Goal: Information Seeking & Learning: Learn about a topic

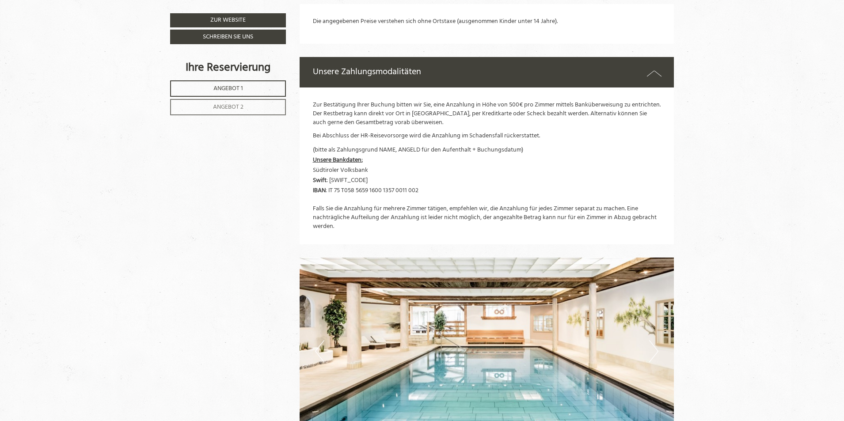
scroll to position [1510, 0]
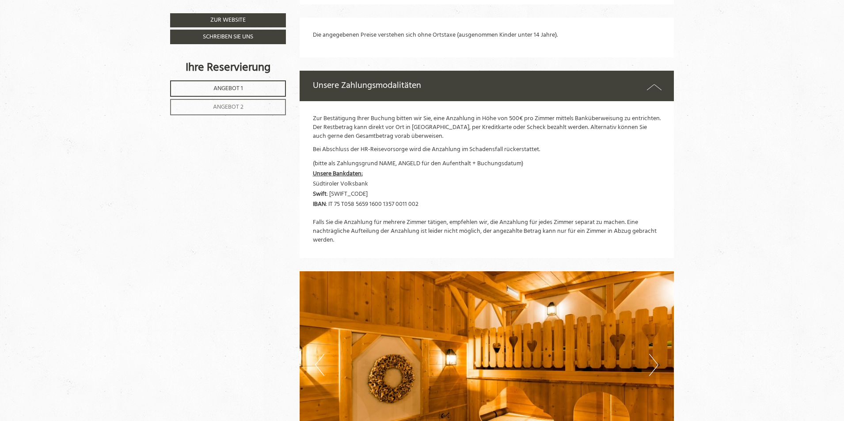
drag, startPoint x: 313, startPoint y: 182, endPoint x: 367, endPoint y: 182, distance: 53.5
click at [367, 182] on span "(bitte als Zahlungsgrund NAME, ANGELD für den Aufenthalt + Buchungsdatum) Unser…" at bounding box center [418, 184] width 210 height 51
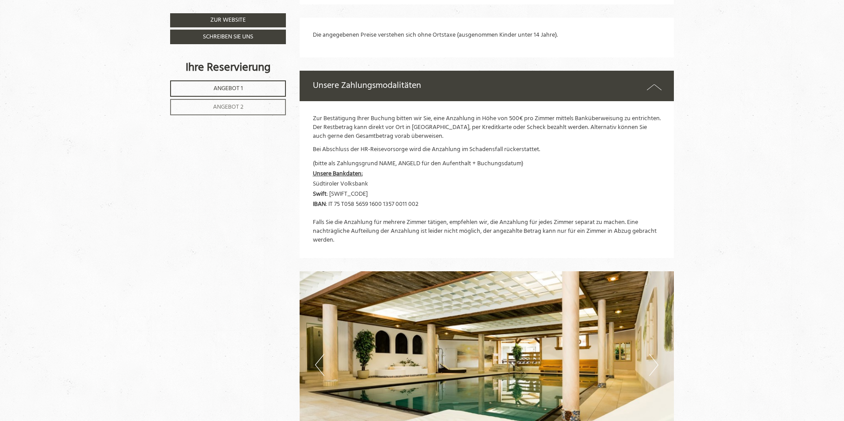
click at [343, 216] on p "(bitte als Zahlungsgrund NAME, ANGELD für den Aufenthalt + Buchungsdatum) Unser…" at bounding box center [487, 189] width 348 height 60
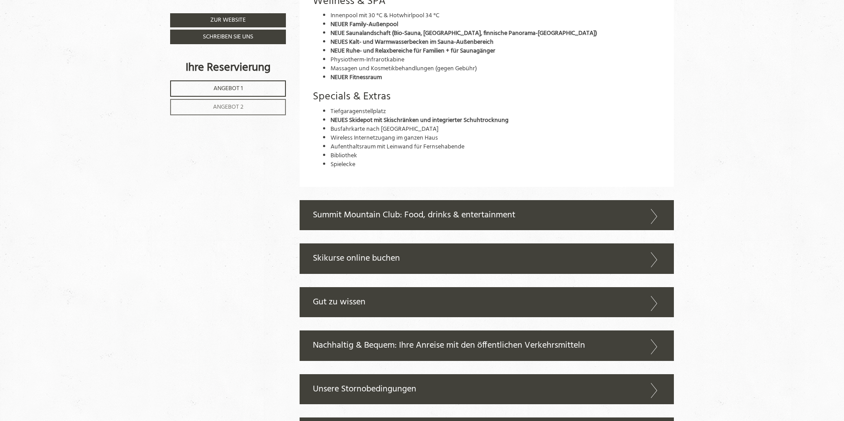
scroll to position [2084, 0]
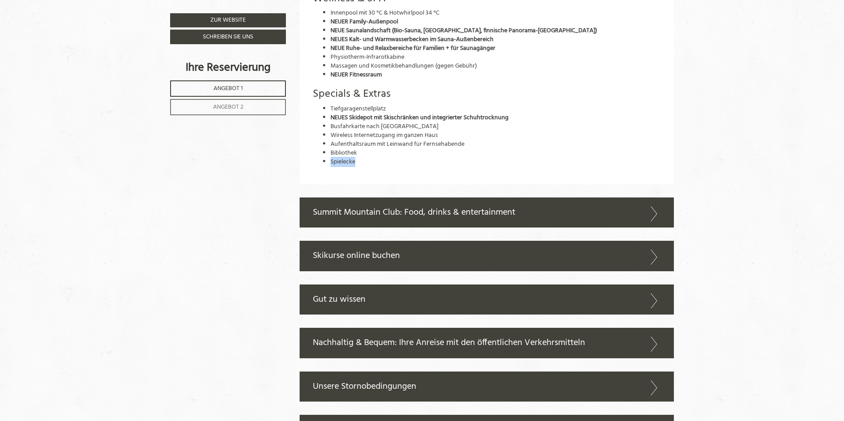
drag, startPoint x: 349, startPoint y: 161, endPoint x: 330, endPoint y: 164, distance: 18.7
click at [330, 164] on li "Spielecke" at bounding box center [495, 162] width 330 height 9
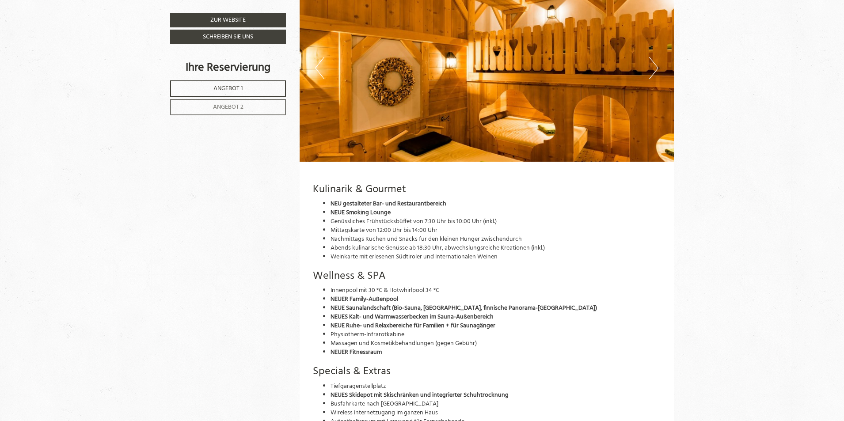
scroll to position [1731, 0]
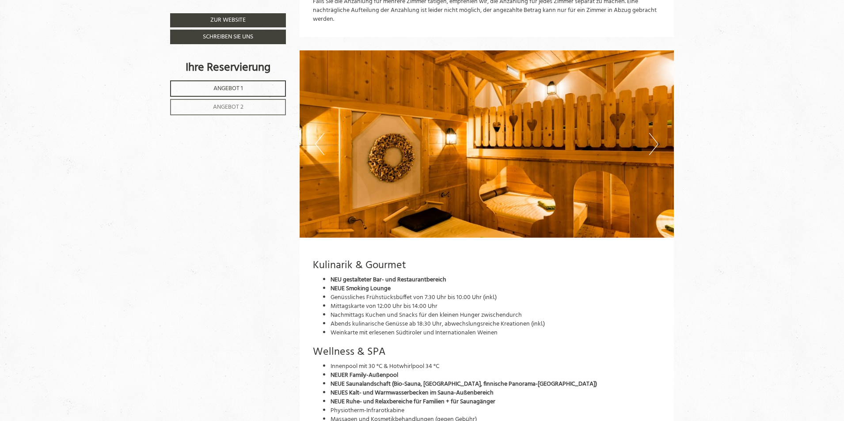
click at [656, 140] on button "Next" at bounding box center [653, 144] width 9 height 22
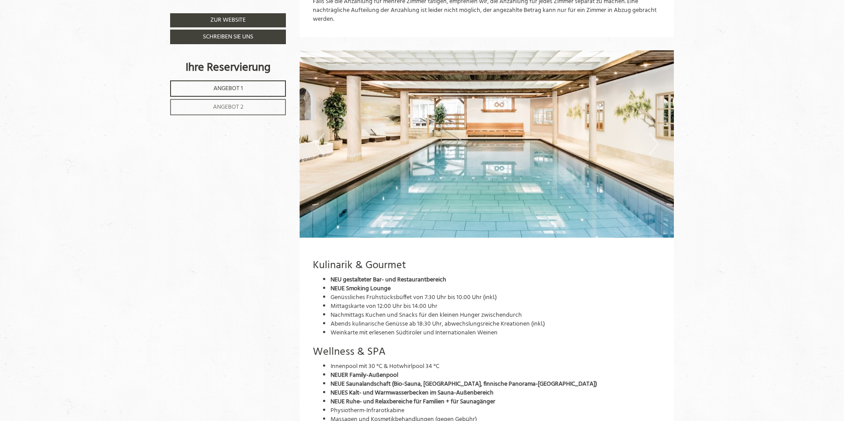
click at [656, 140] on button "Next" at bounding box center [653, 144] width 9 height 22
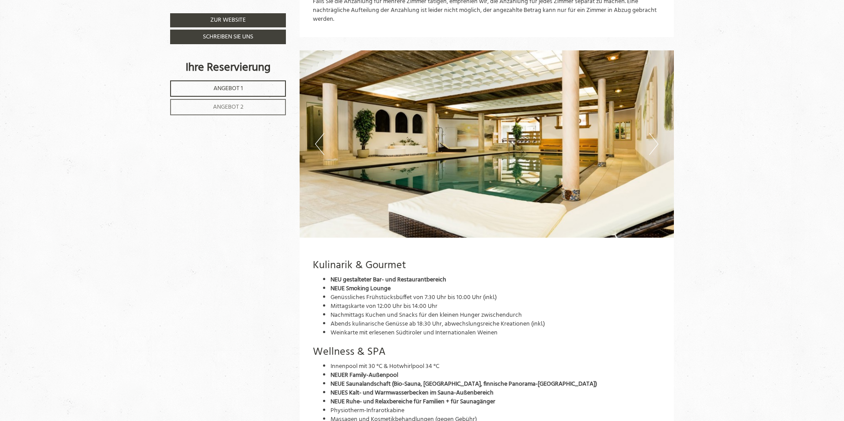
click at [656, 140] on button "Next" at bounding box center [653, 144] width 9 height 22
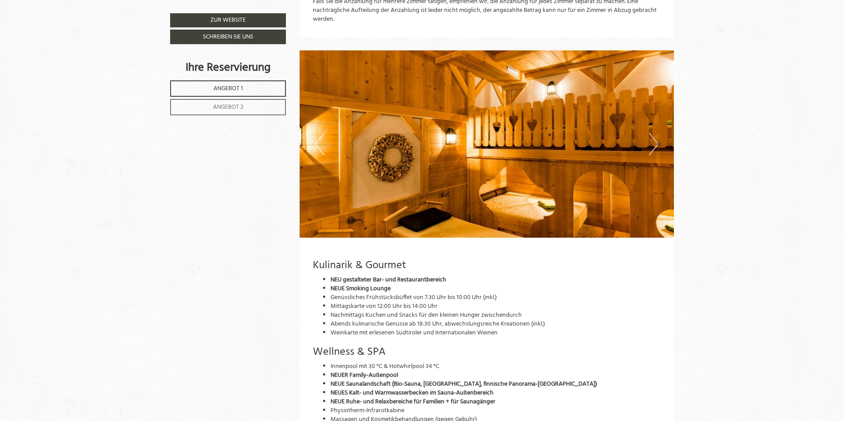
click at [656, 140] on button "Next" at bounding box center [653, 144] width 9 height 22
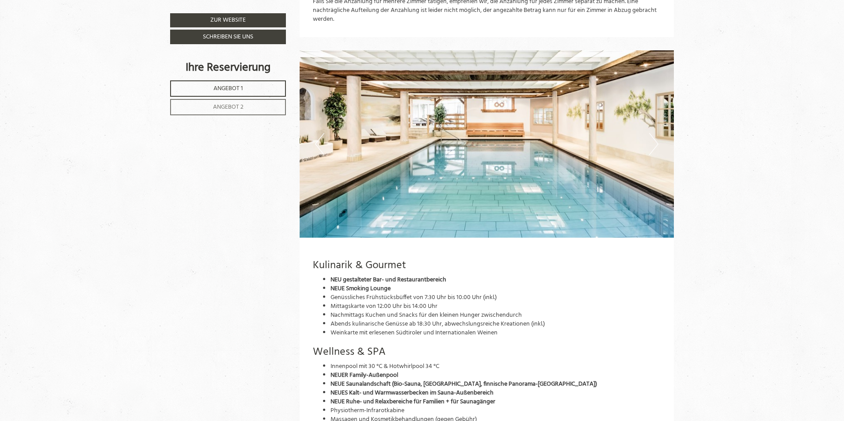
click at [656, 140] on button "Next" at bounding box center [653, 144] width 9 height 22
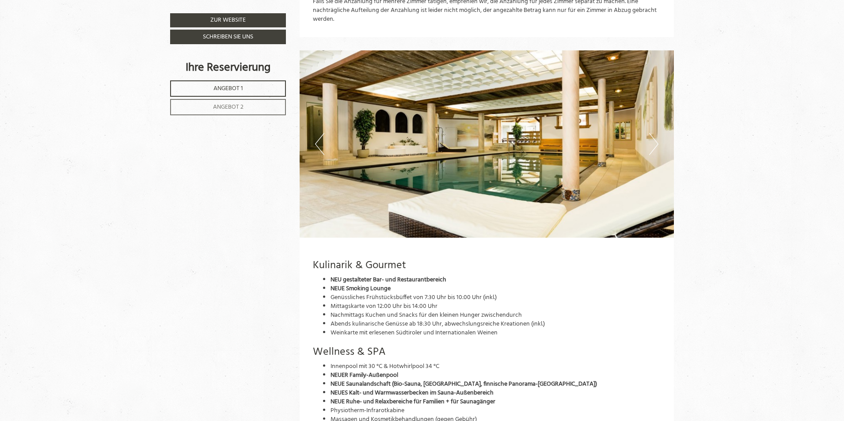
click at [656, 140] on button "Next" at bounding box center [653, 144] width 9 height 22
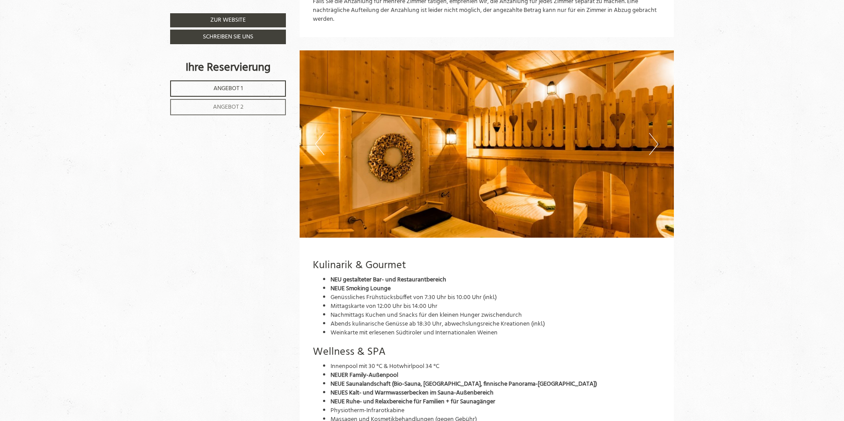
click at [656, 140] on button "Next" at bounding box center [653, 144] width 9 height 22
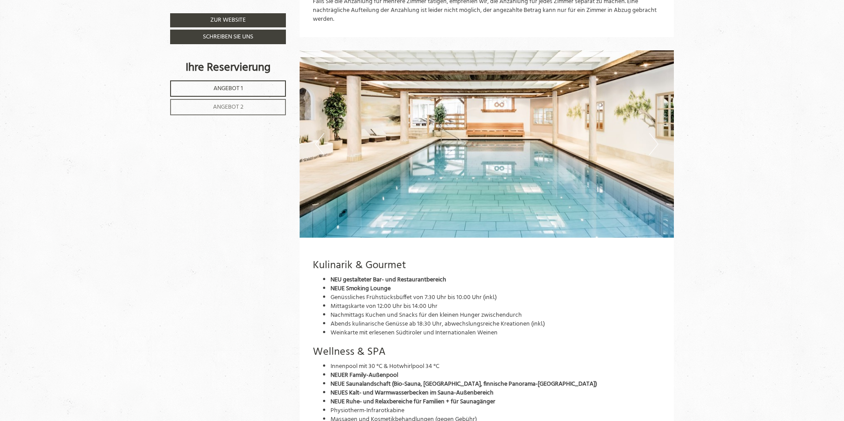
click at [656, 140] on button "Next" at bounding box center [653, 144] width 9 height 22
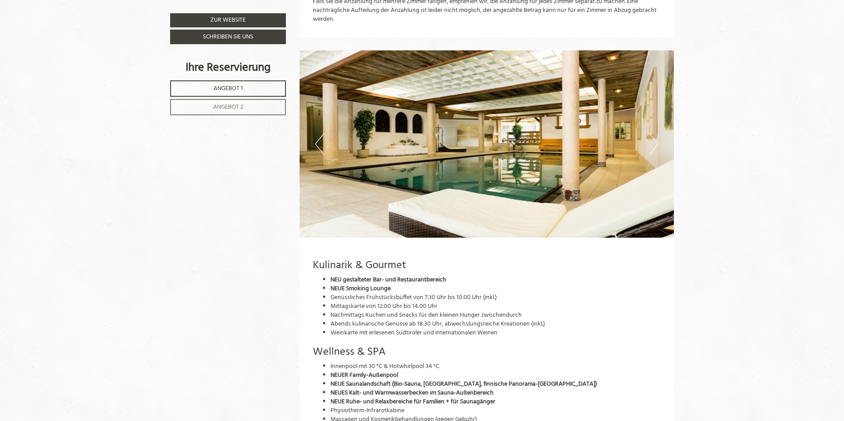
click at [656, 140] on button "Next" at bounding box center [653, 144] width 9 height 22
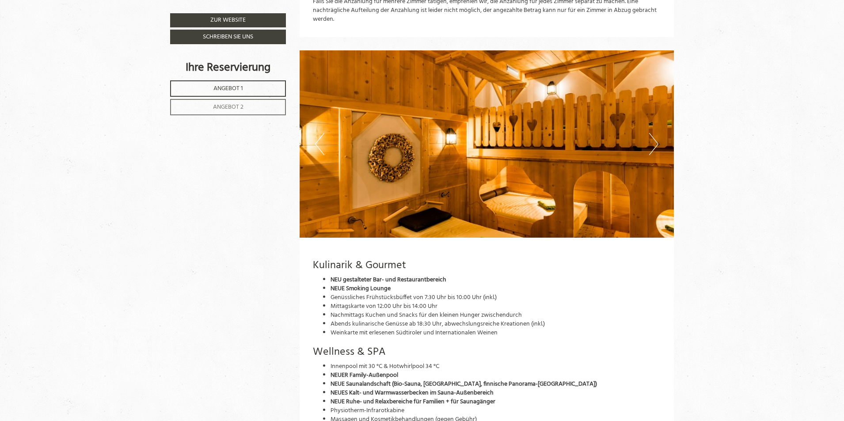
click at [656, 140] on button "Next" at bounding box center [653, 144] width 9 height 22
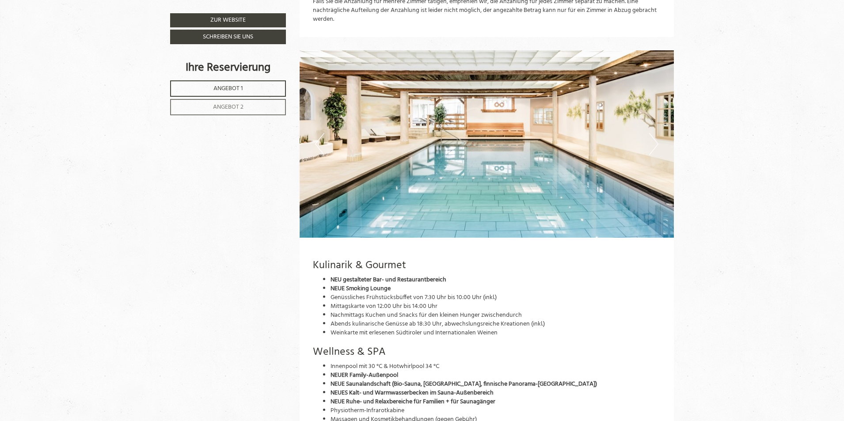
click at [656, 140] on button "Next" at bounding box center [653, 144] width 9 height 22
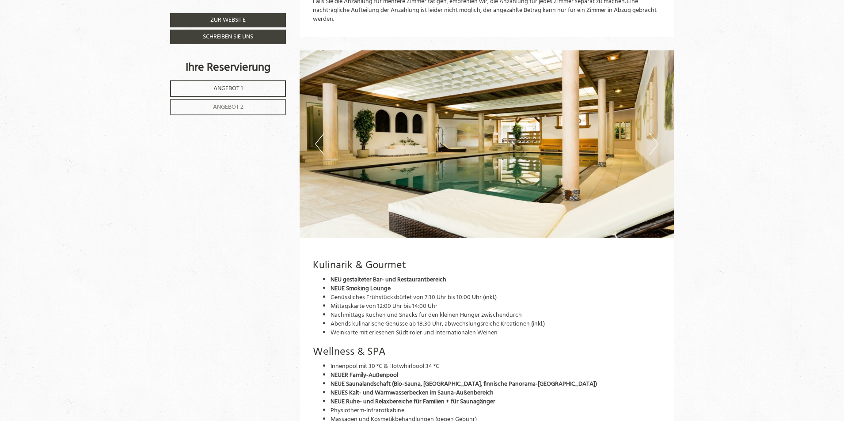
click at [656, 140] on button "Next" at bounding box center [653, 144] width 9 height 22
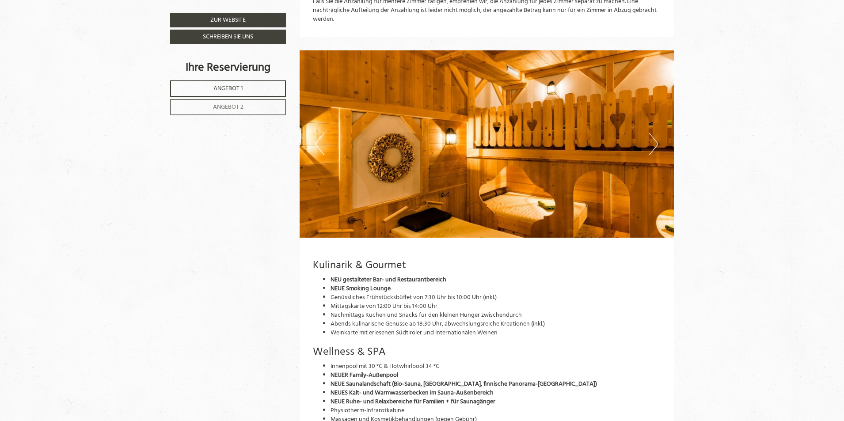
click at [656, 140] on button "Next" at bounding box center [653, 144] width 9 height 22
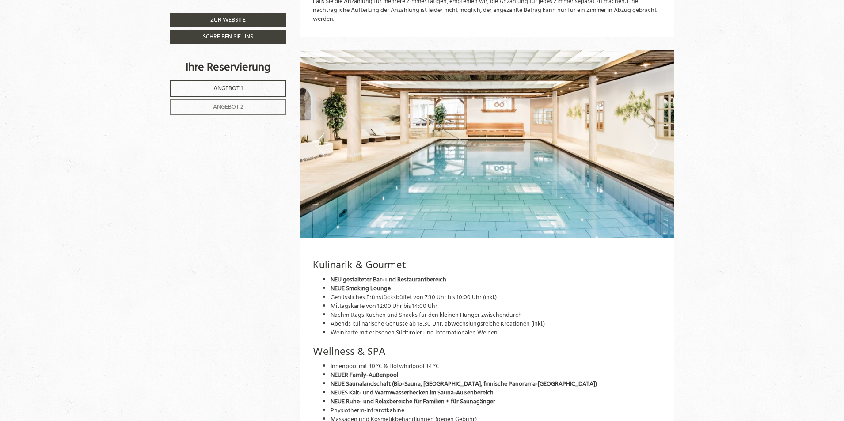
click at [656, 140] on button "Next" at bounding box center [653, 144] width 9 height 22
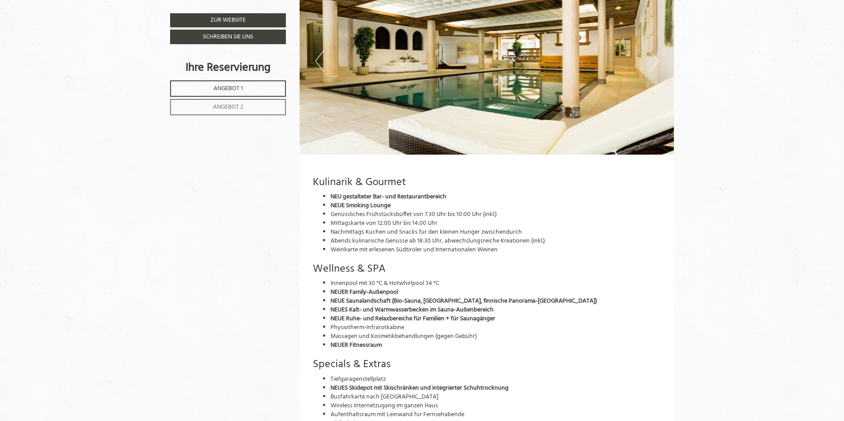
scroll to position [1819, 0]
